Goal: Transaction & Acquisition: Purchase product/service

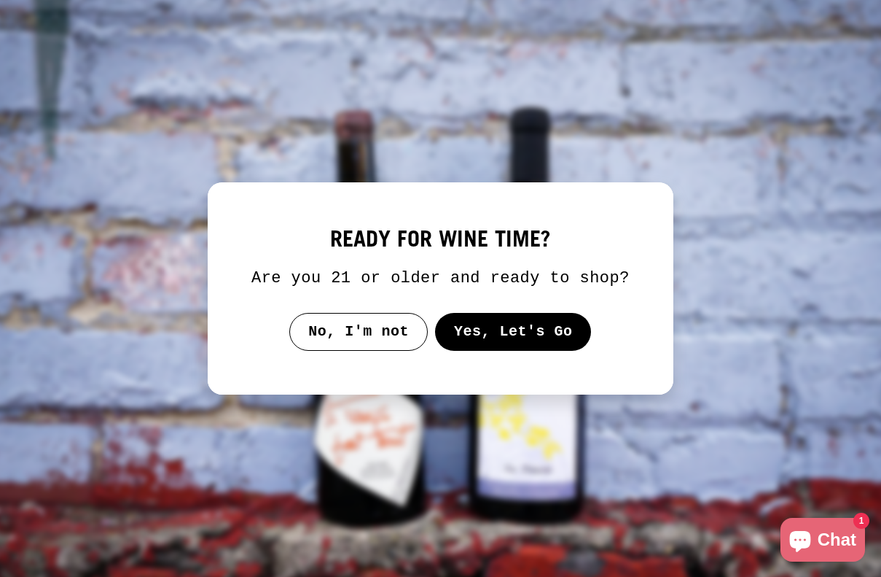
click at [493, 351] on button "Yes, Let's Go" at bounding box center [513, 332] width 157 height 38
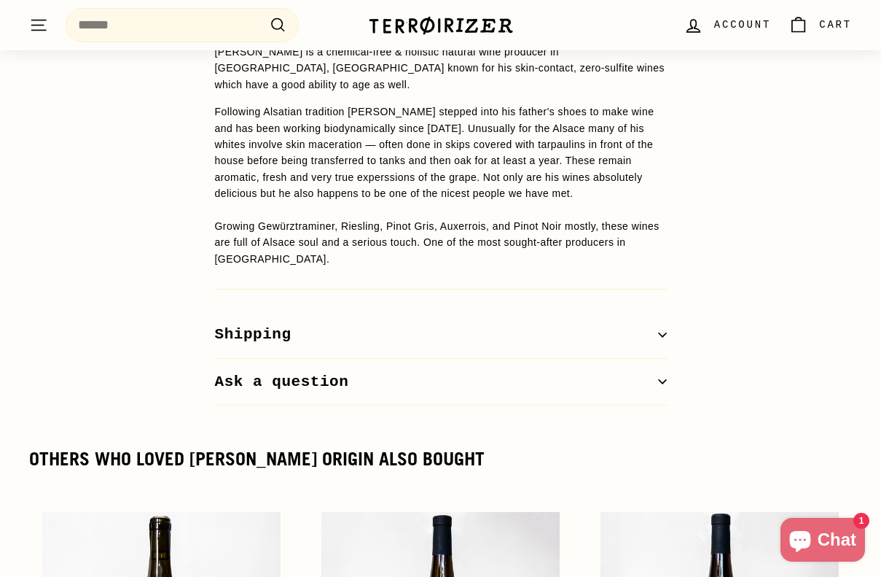
scroll to position [1397, 0]
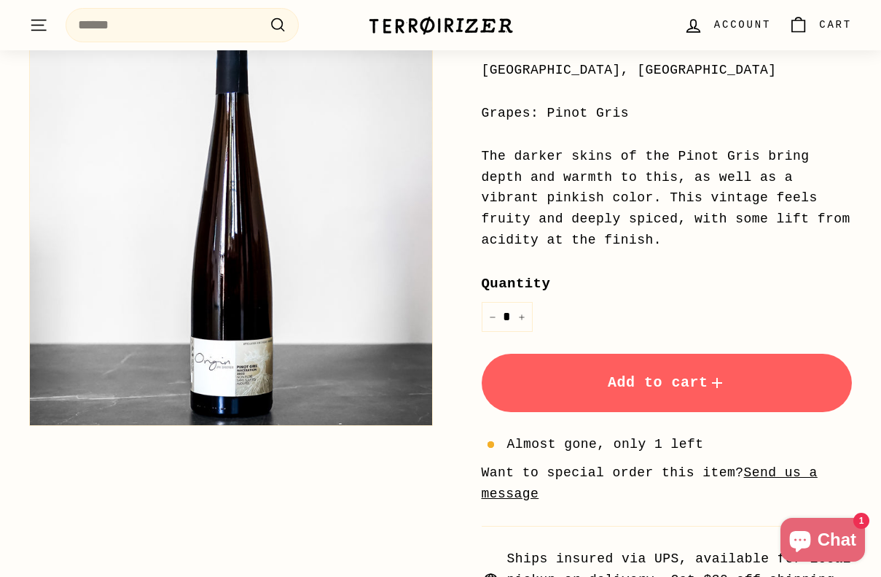
scroll to position [399, 0]
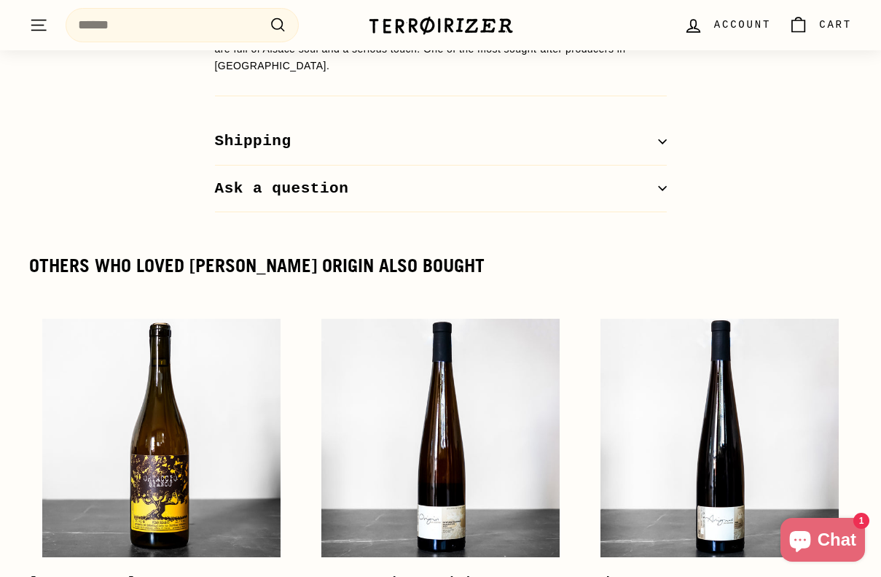
scroll to position [1663, 0]
